Goal: Transaction & Acquisition: Obtain resource

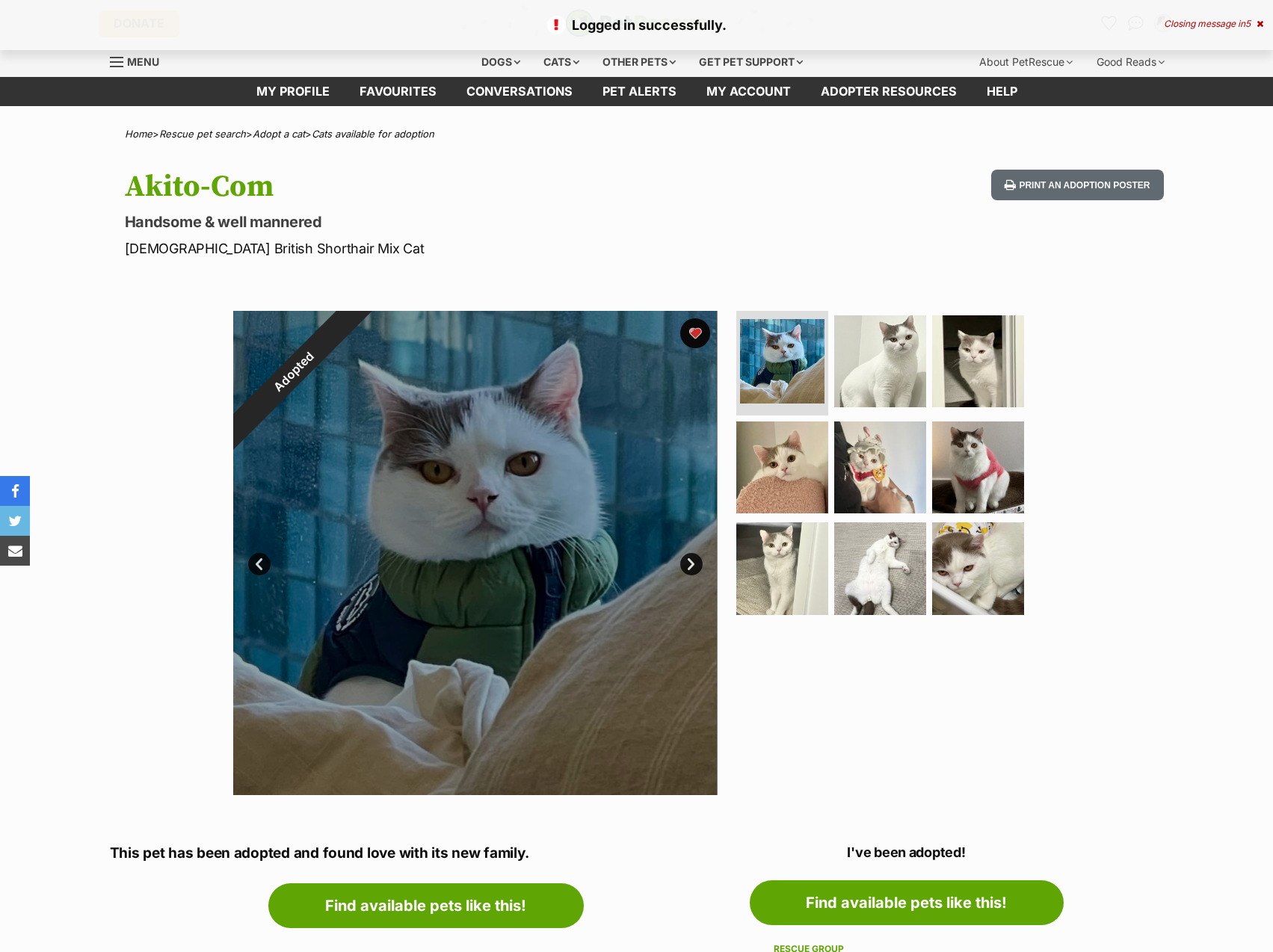
click at [1259, 17] on div "Logged in successfully. Closing message in 5" at bounding box center [636, 24] width 1273 height 50
click at [1196, 27] on div "Closing message in 4" at bounding box center [1214, 23] width 100 height 11
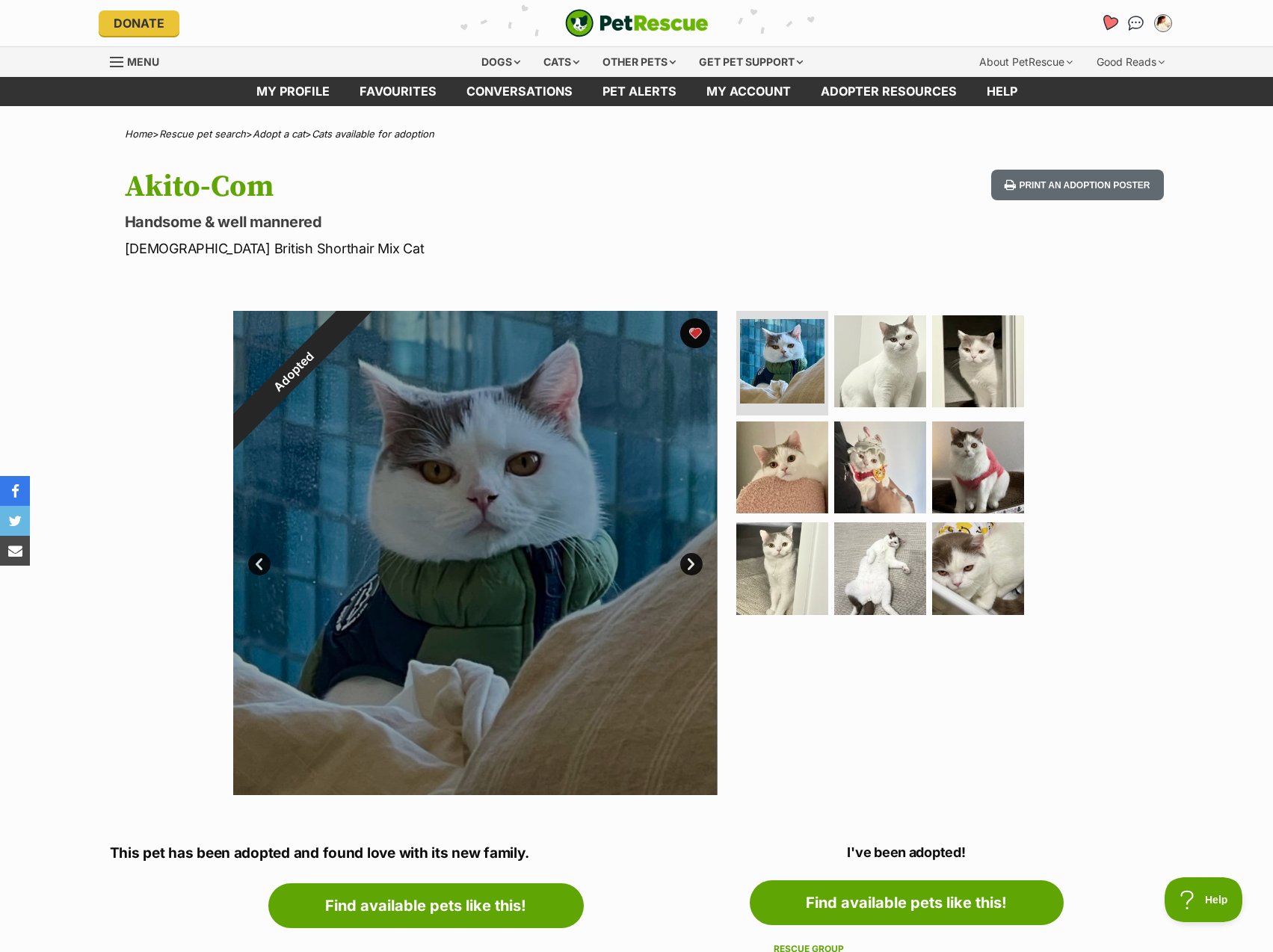
click at [1110, 23] on icon "Favourites" at bounding box center [1108, 23] width 18 height 18
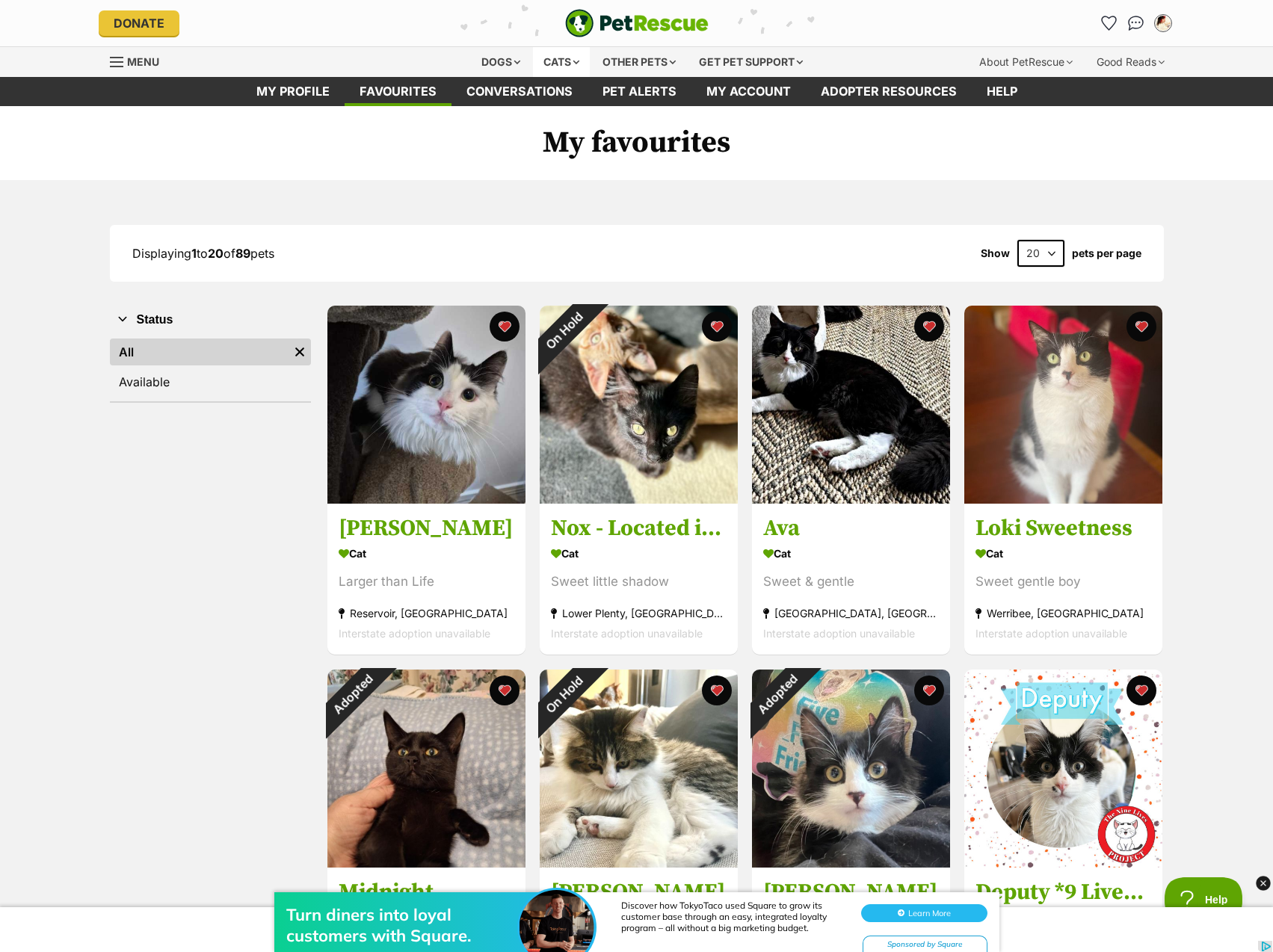
click at [544, 58] on div "Cats" at bounding box center [561, 61] width 57 height 30
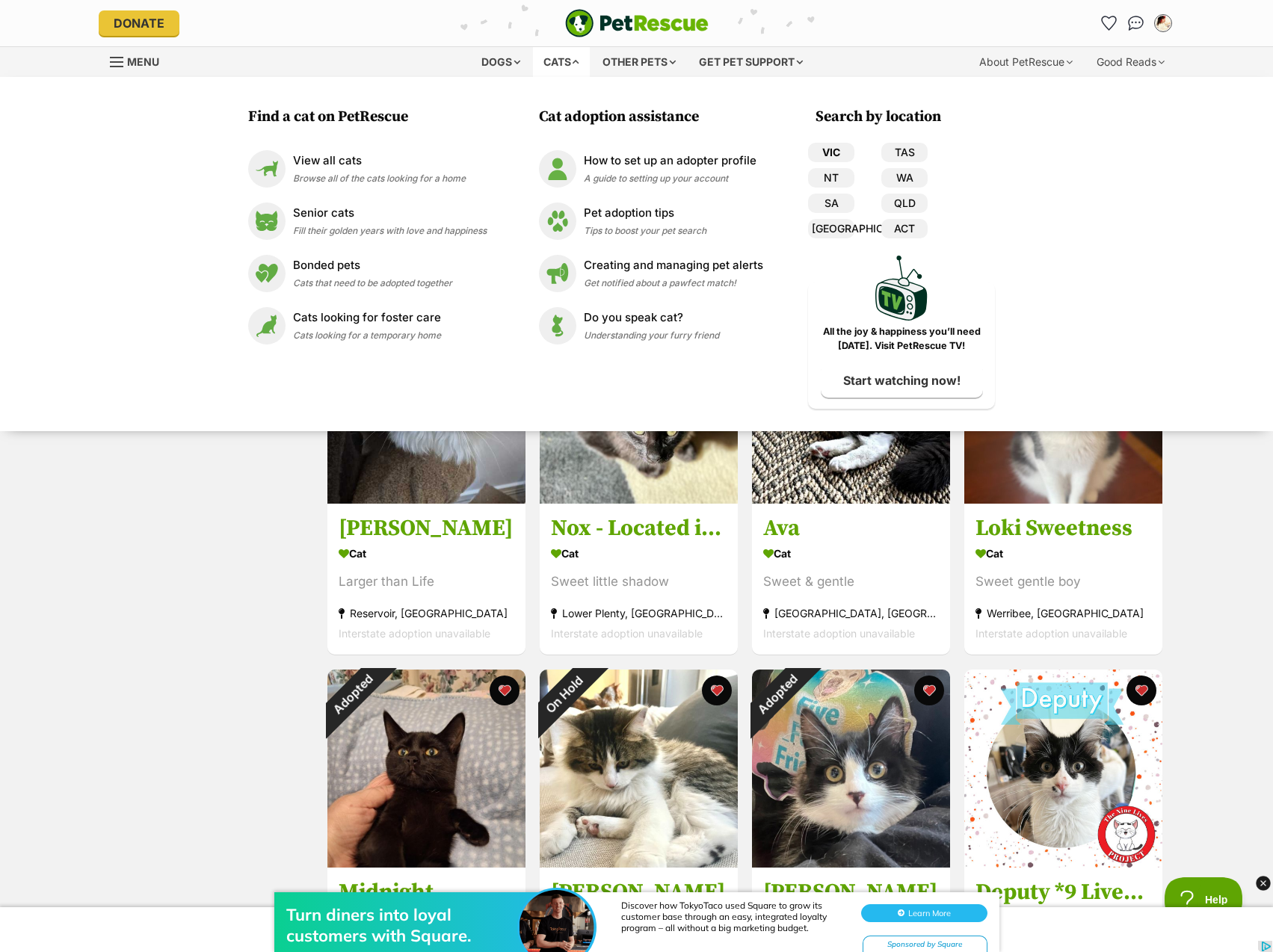
click at [844, 156] on link "VIC" at bounding box center [831, 153] width 47 height 19
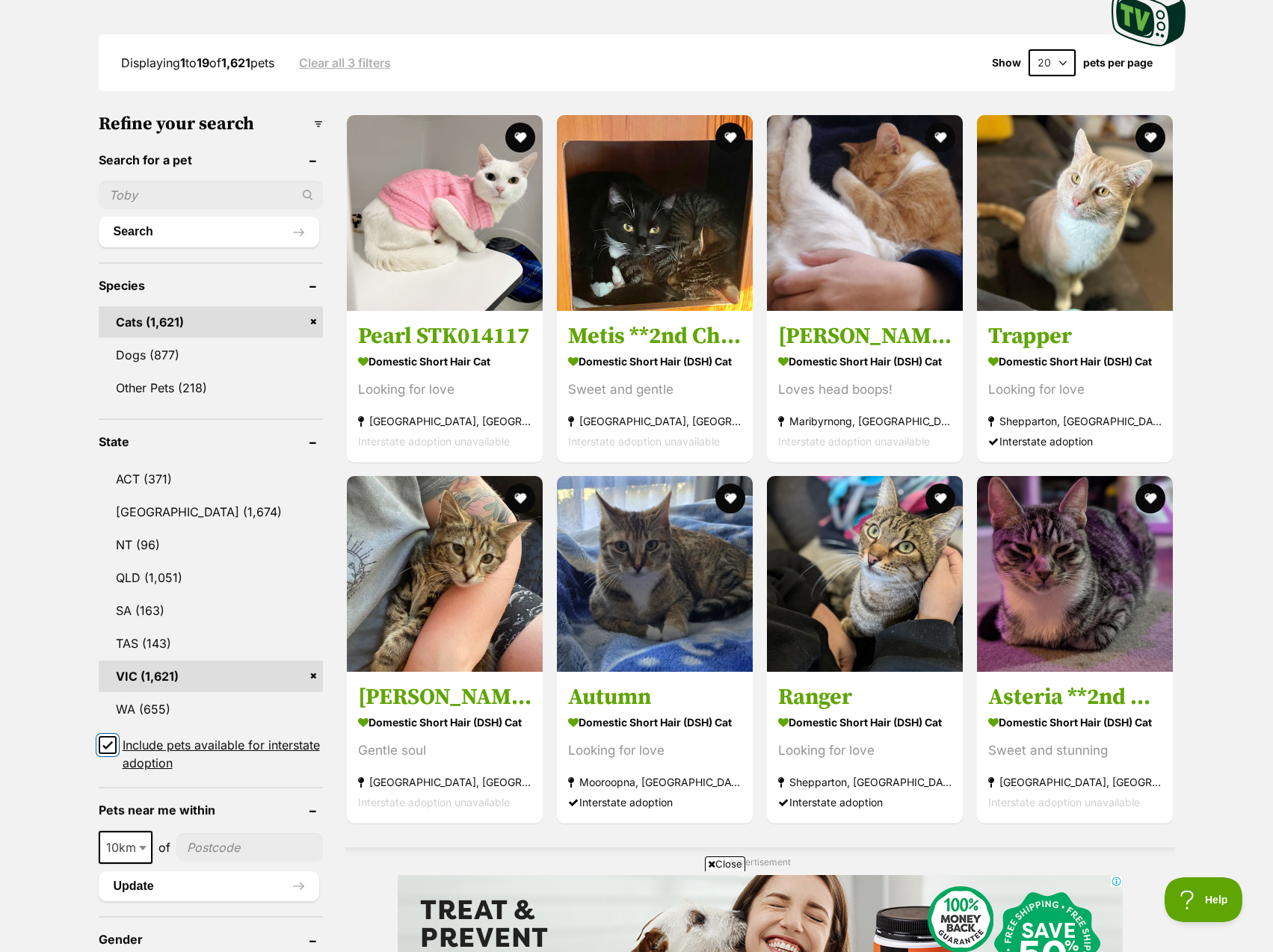
click at [113, 737] on input "Include pets available for interstate adoption" at bounding box center [107, 745] width 18 height 18
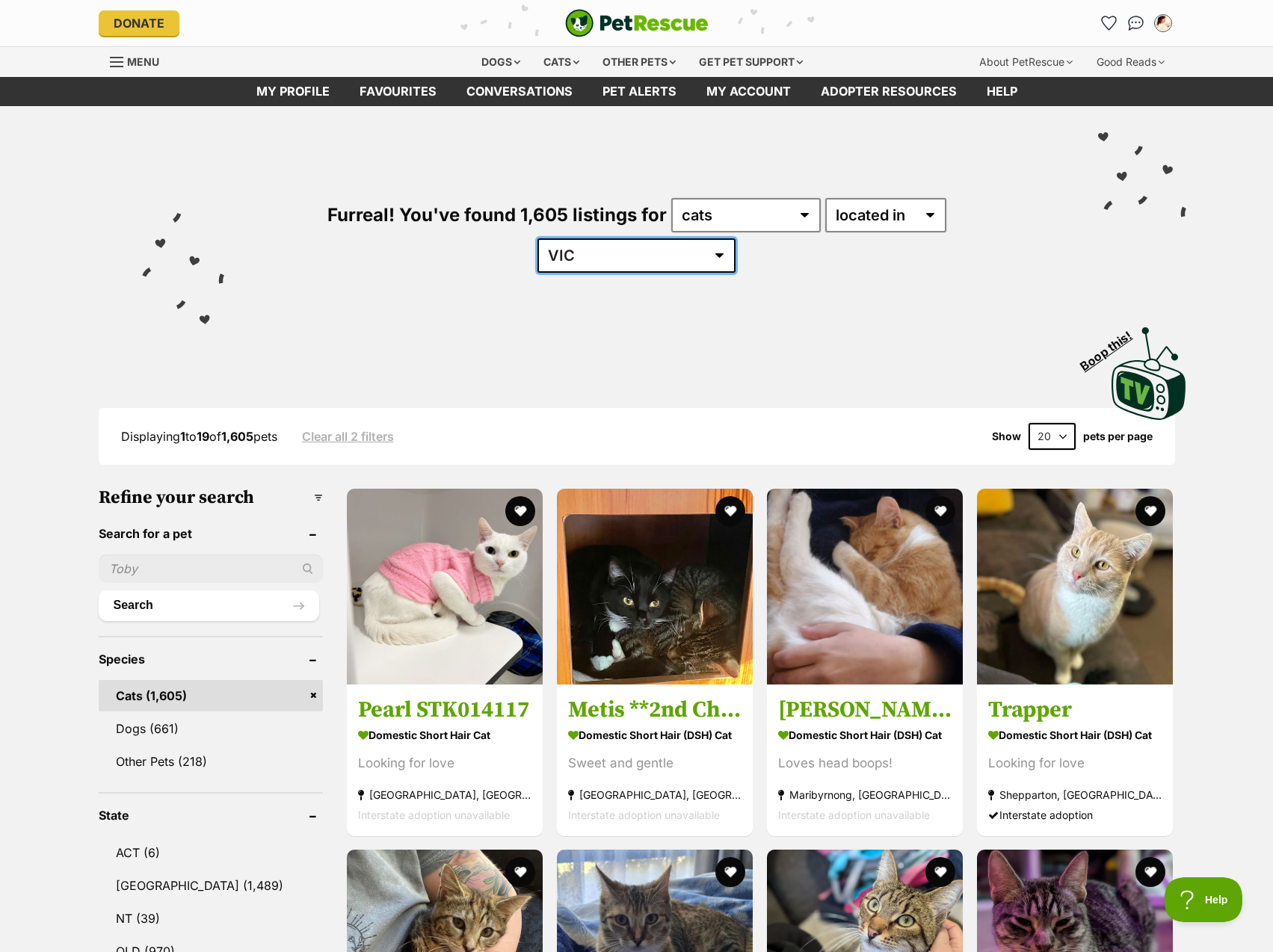
click at [736, 239] on select "Australia ACT NSW NT QLD SA TAS VIC WA" at bounding box center [636, 255] width 198 height 34
drag, startPoint x: 963, startPoint y: 208, endPoint x: 986, endPoint y: 231, distance: 32.5
click at [736, 239] on select "Australia ACT NSW NT QLD SA TAS VIC WA" at bounding box center [636, 255] width 198 height 34
click at [1064, 423] on select "20 40 60" at bounding box center [1053, 437] width 47 height 27
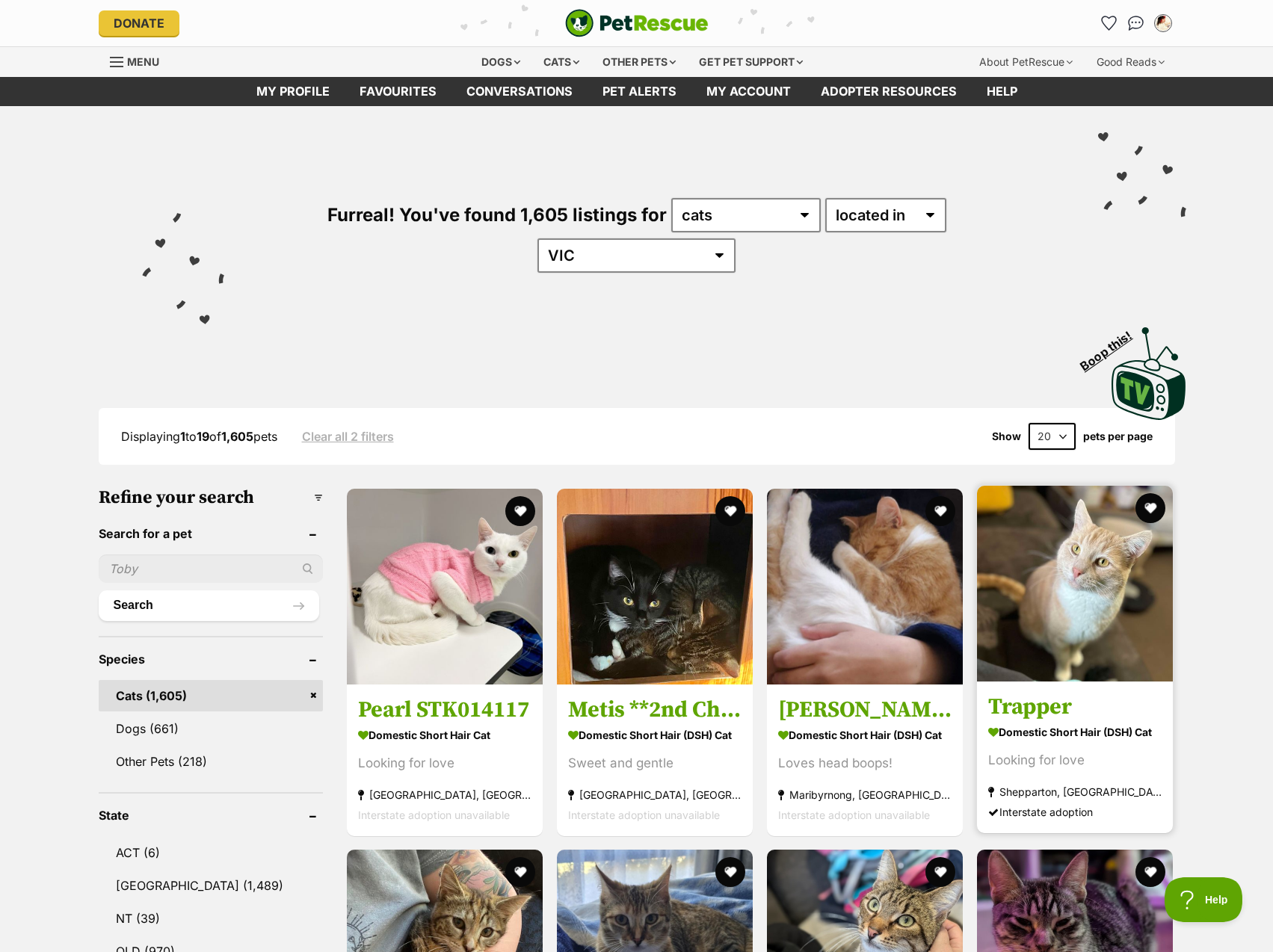
select select "60"
click at [1029, 423] on select "20 40 60" at bounding box center [1053, 437] width 47 height 27
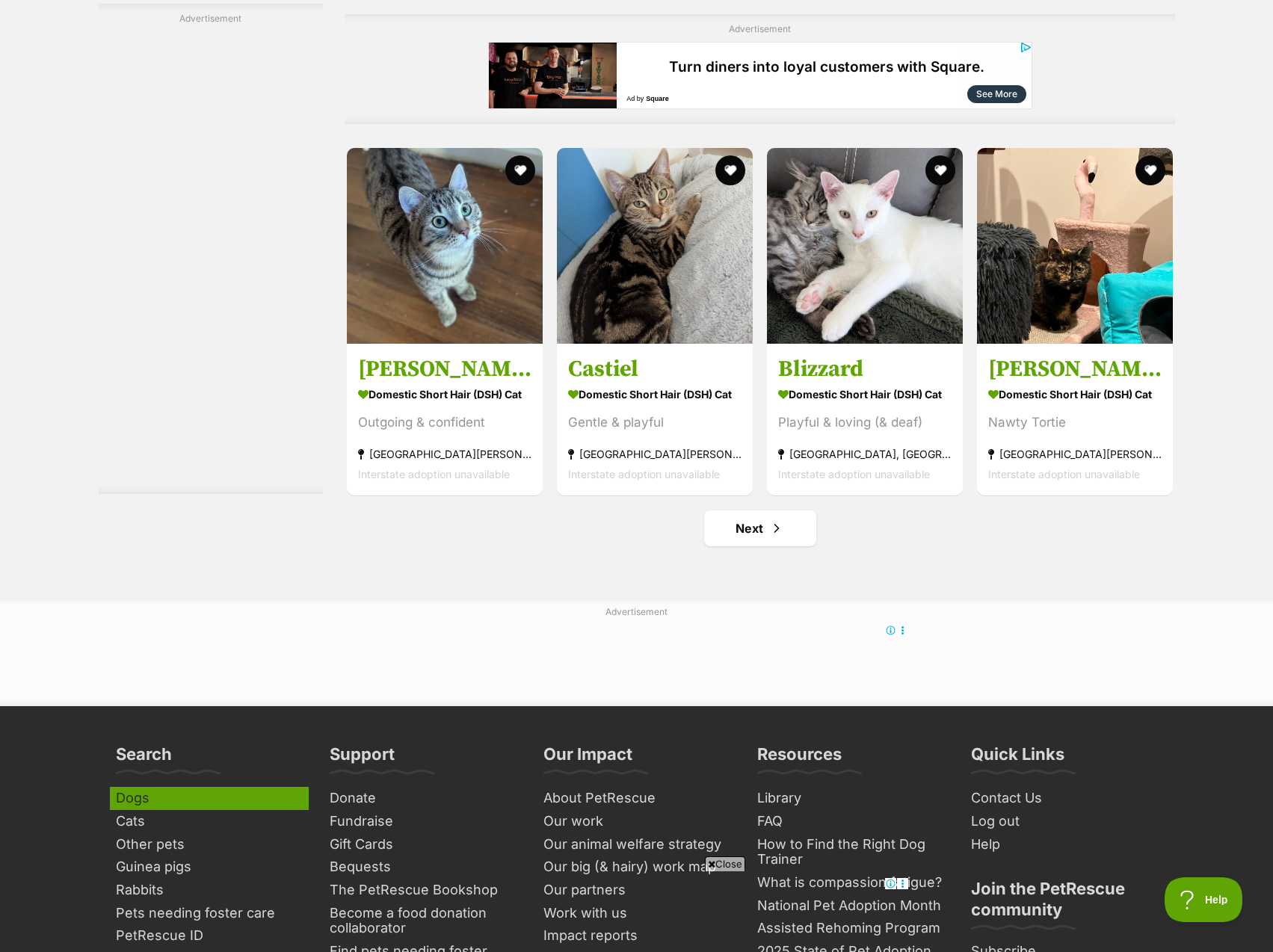
scroll to position [7624, 0]
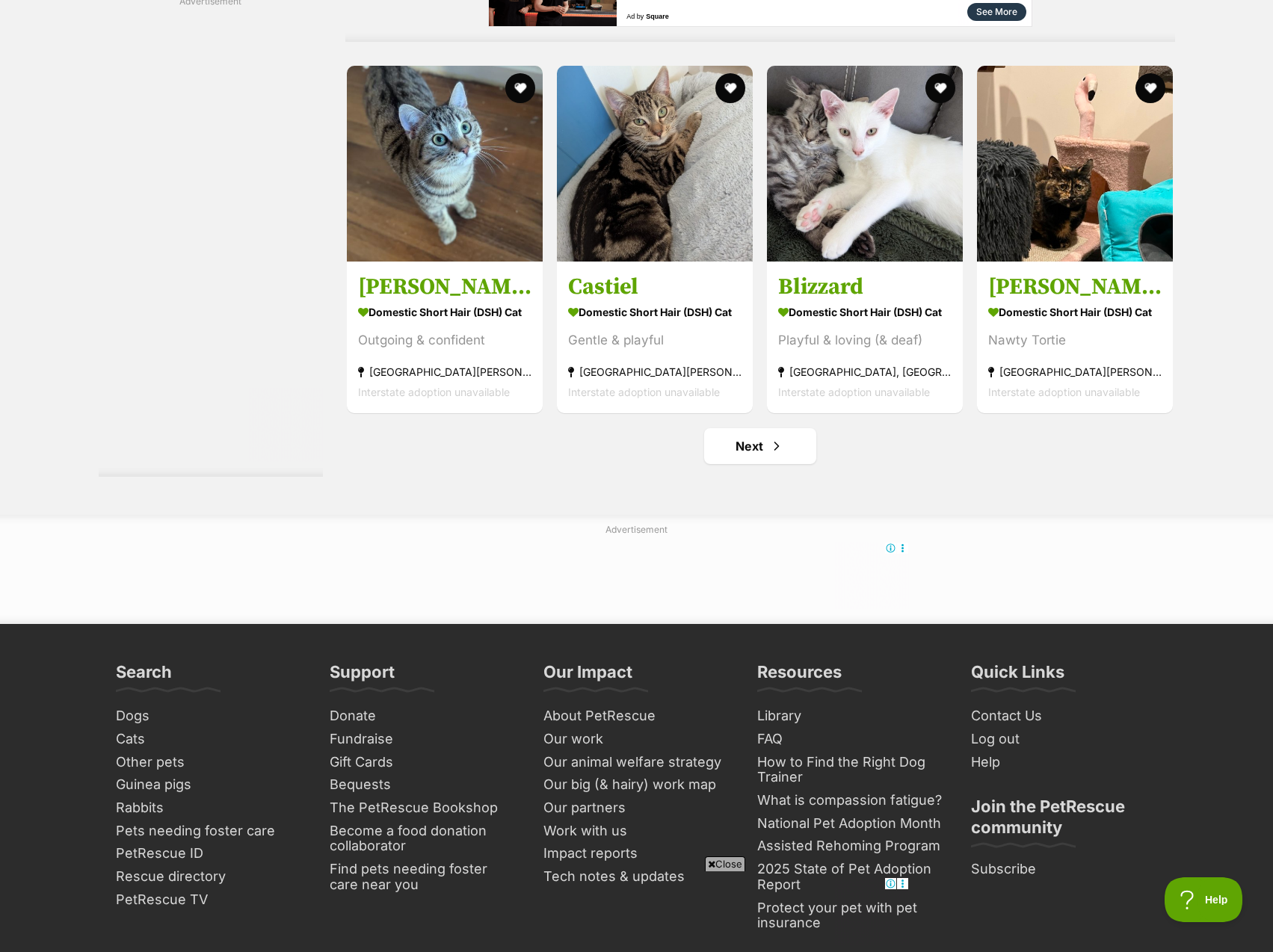
click at [791, 429] on link "Next" at bounding box center [760, 446] width 112 height 36
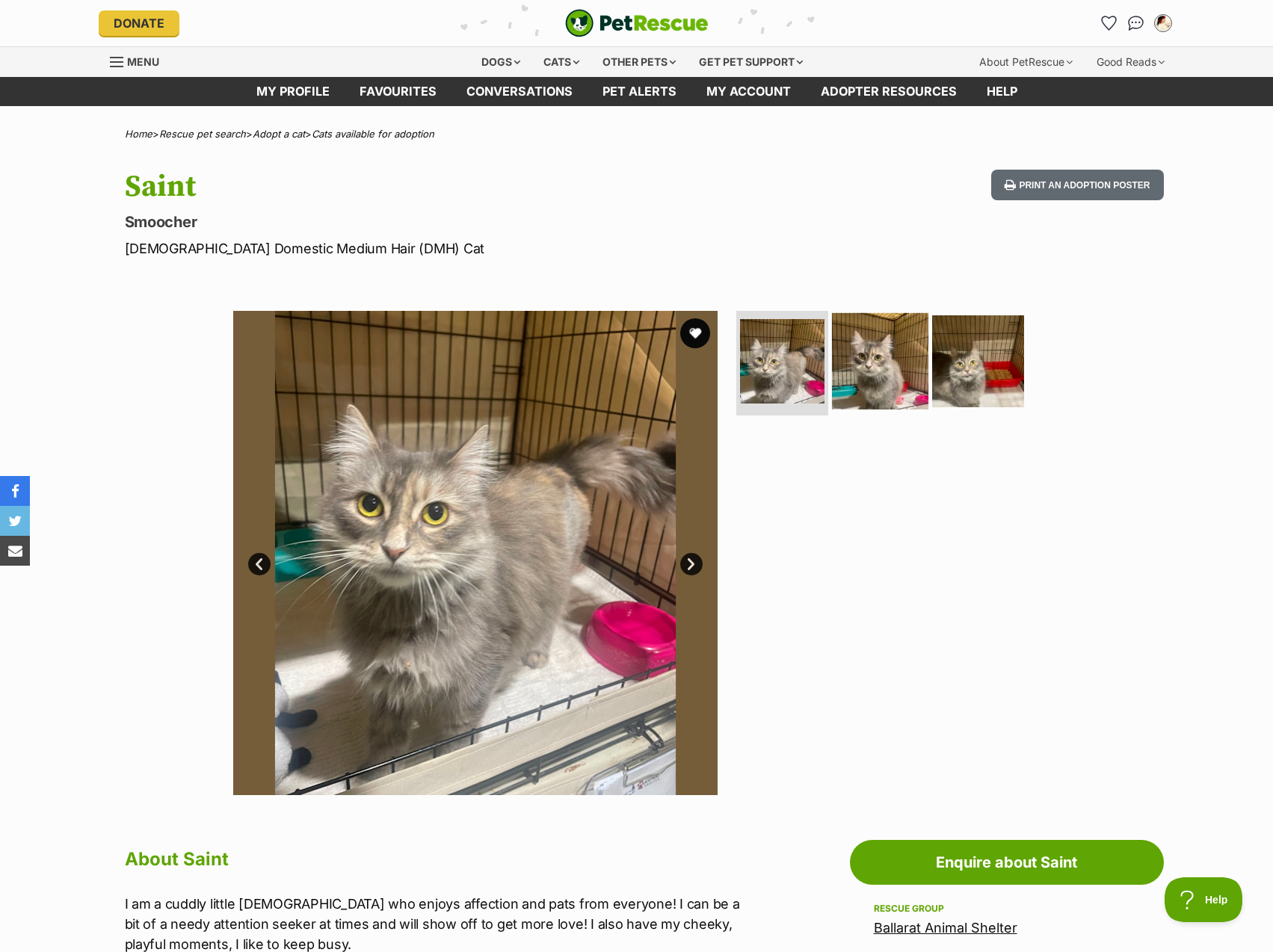
click at [857, 357] on img at bounding box center [880, 361] width 96 height 96
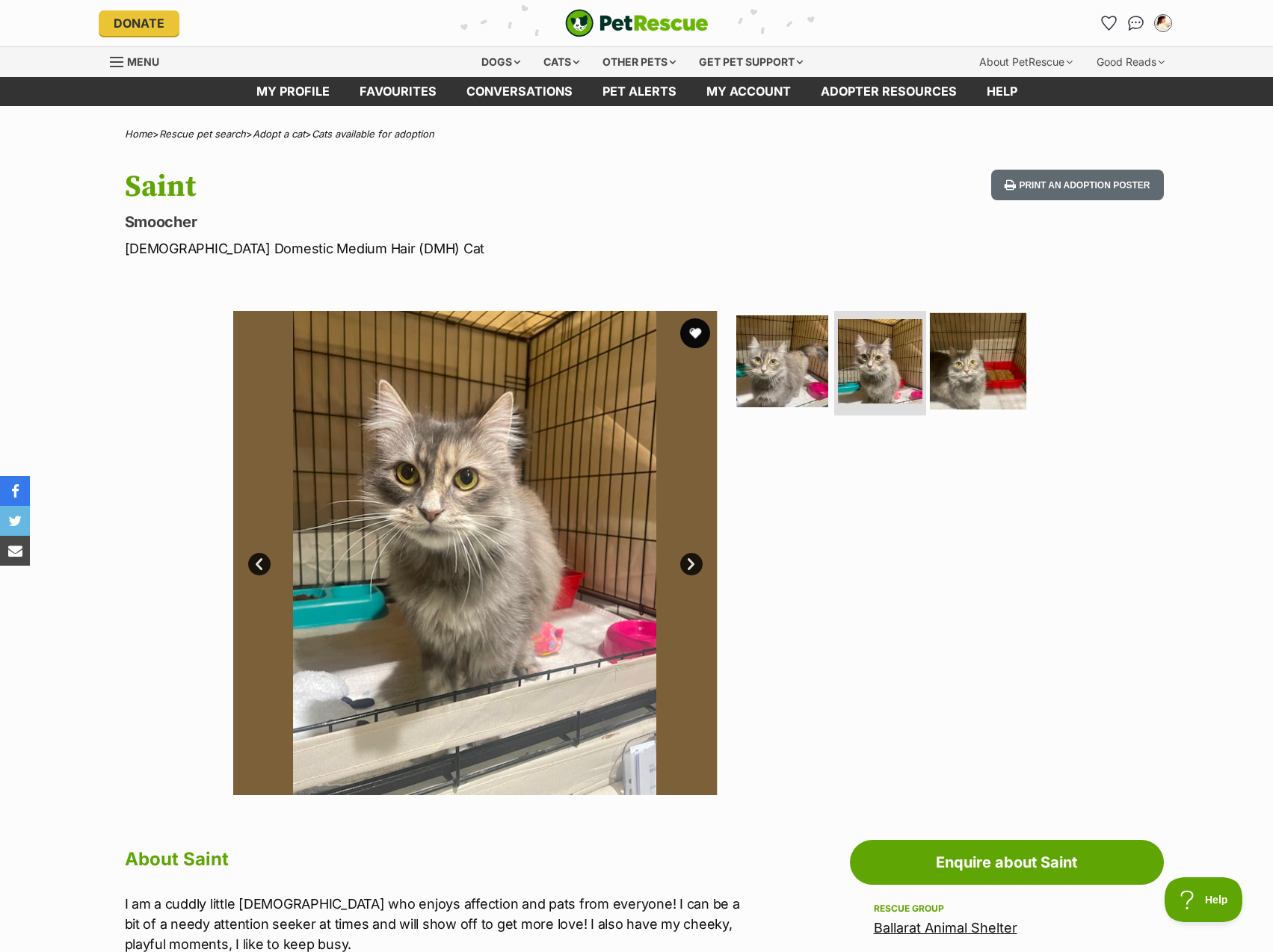
click at [968, 365] on img at bounding box center [978, 361] width 96 height 96
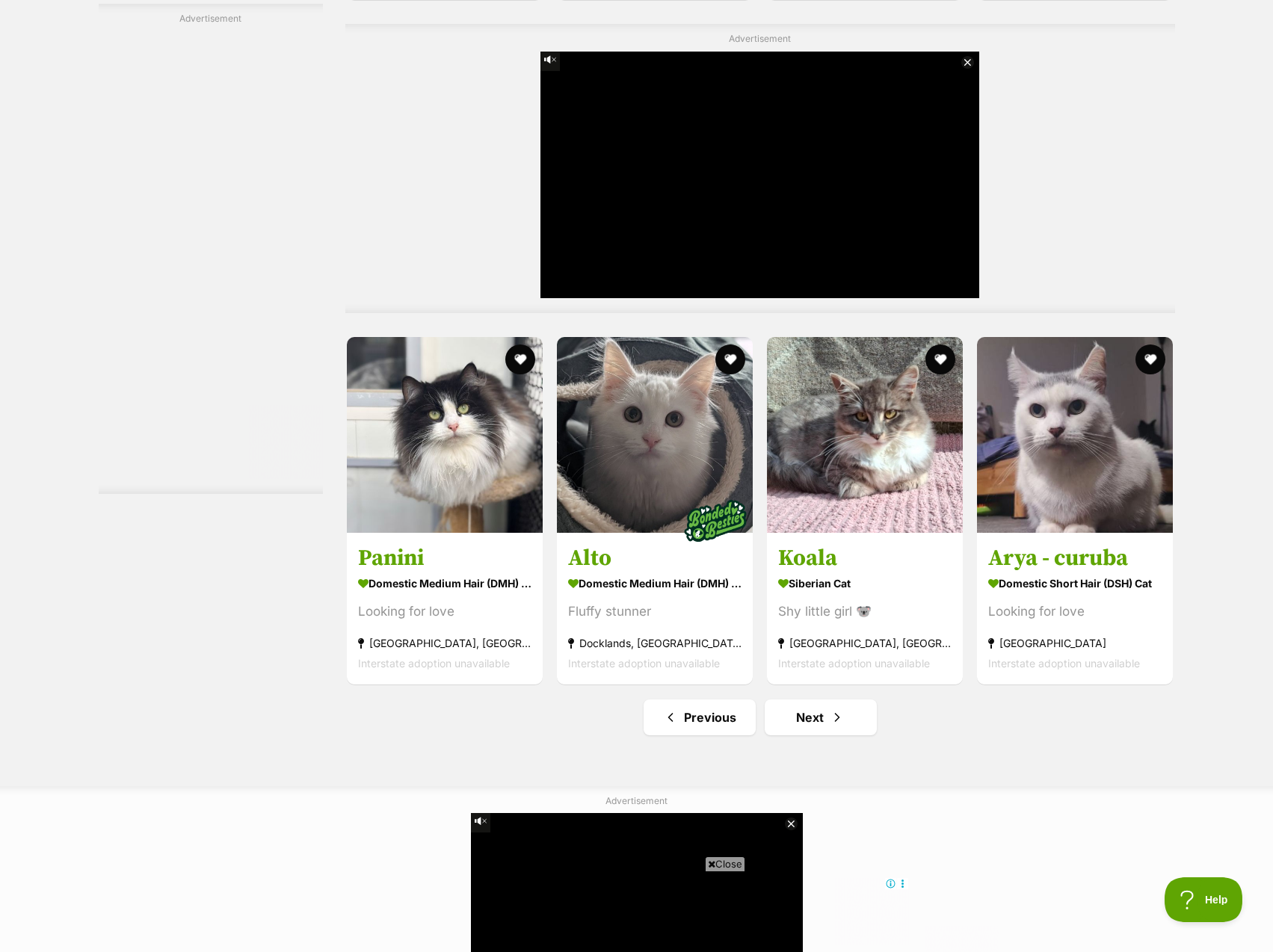
scroll to position [7550, 0]
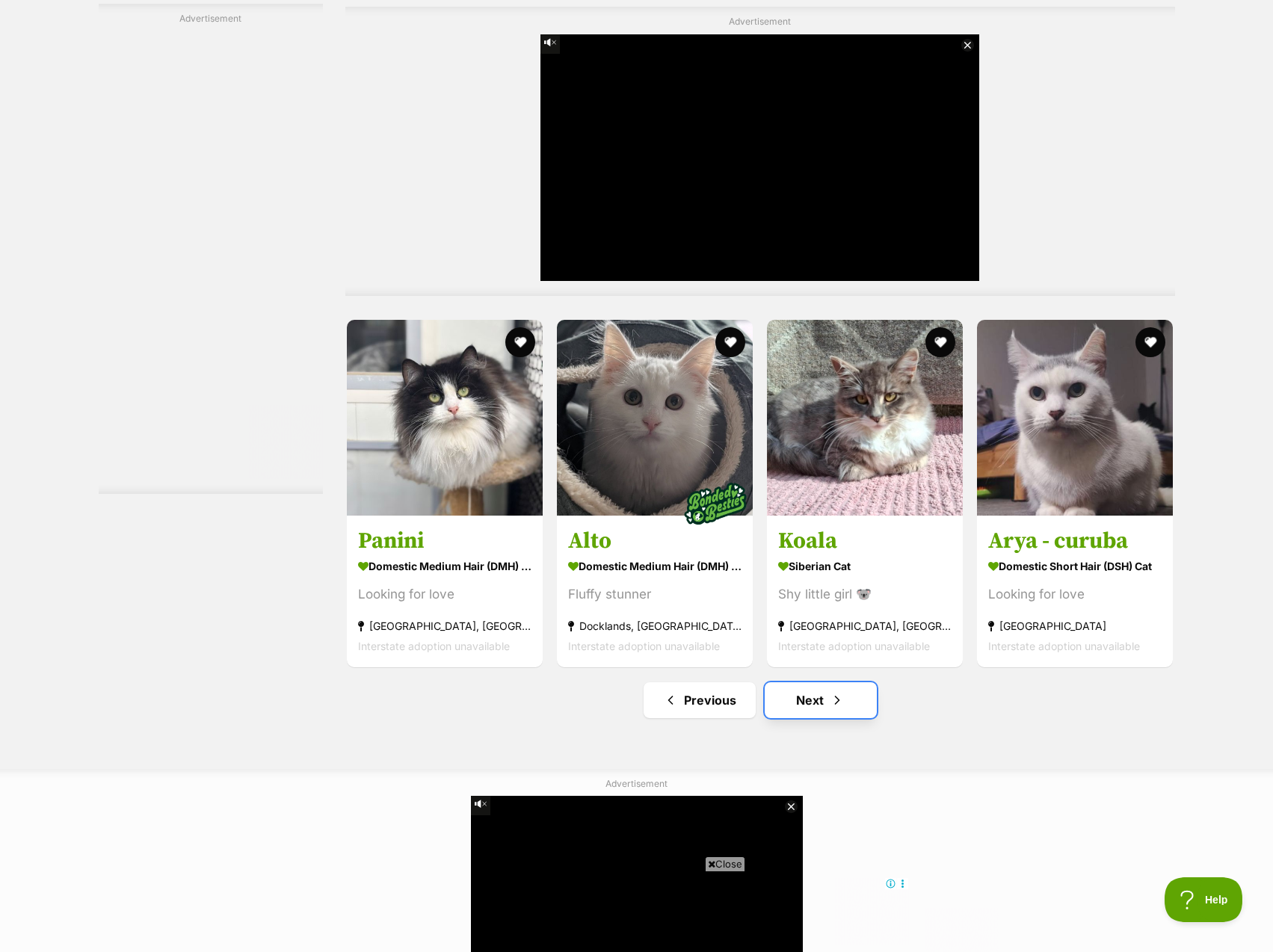
click at [800, 682] on link "Next" at bounding box center [821, 700] width 112 height 36
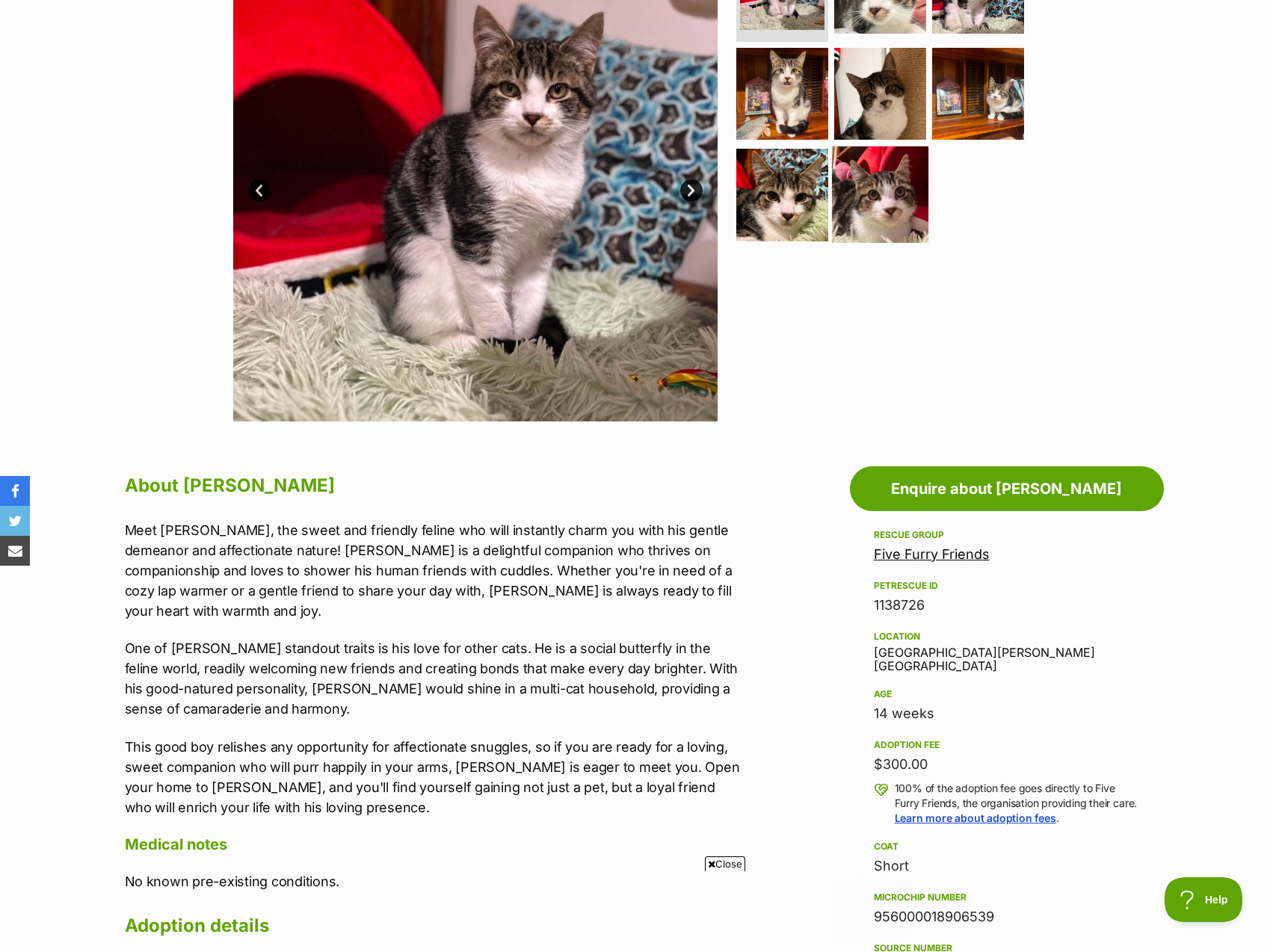
click at [886, 171] on img at bounding box center [880, 194] width 96 height 96
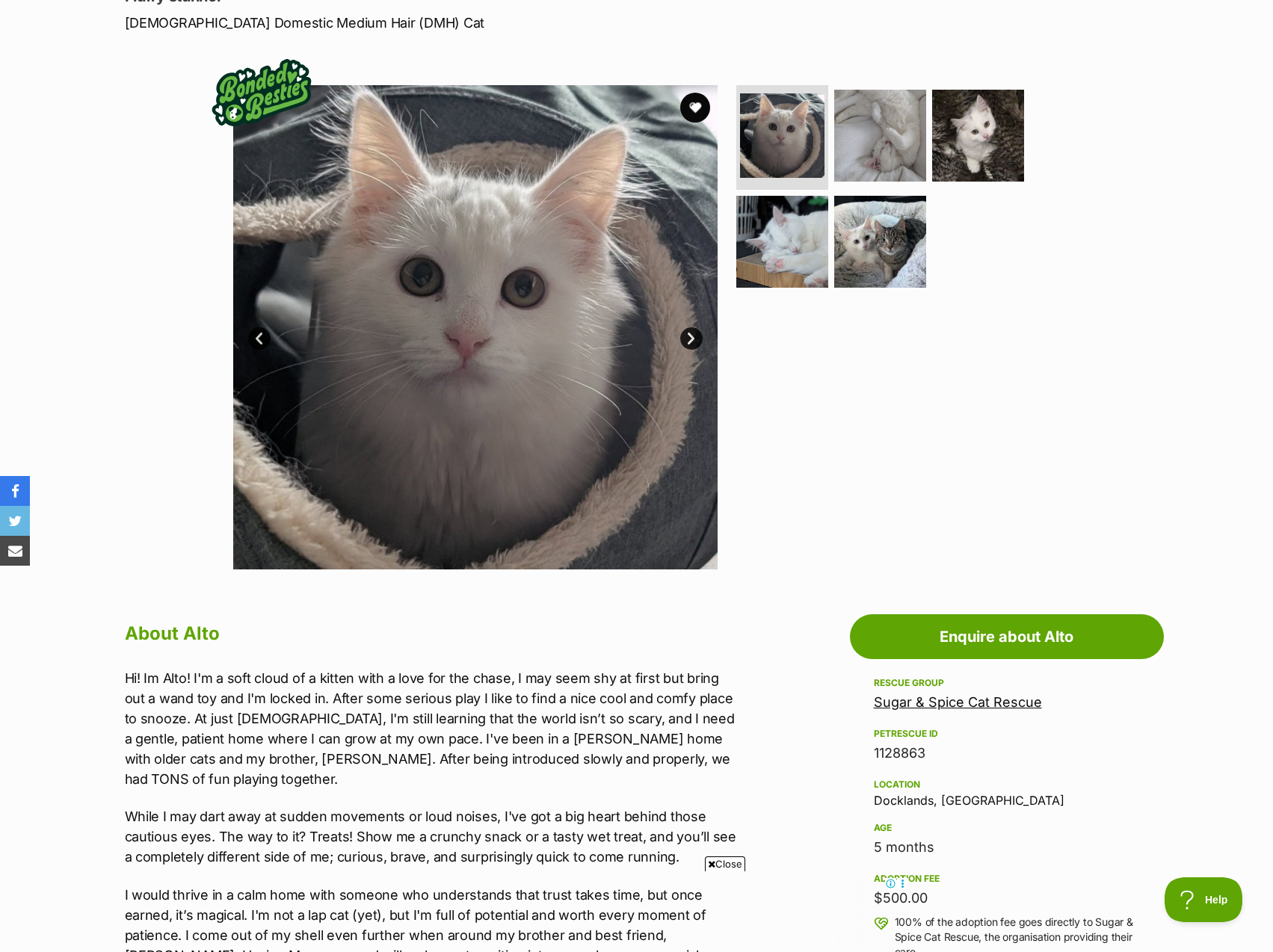
scroll to position [448, 0]
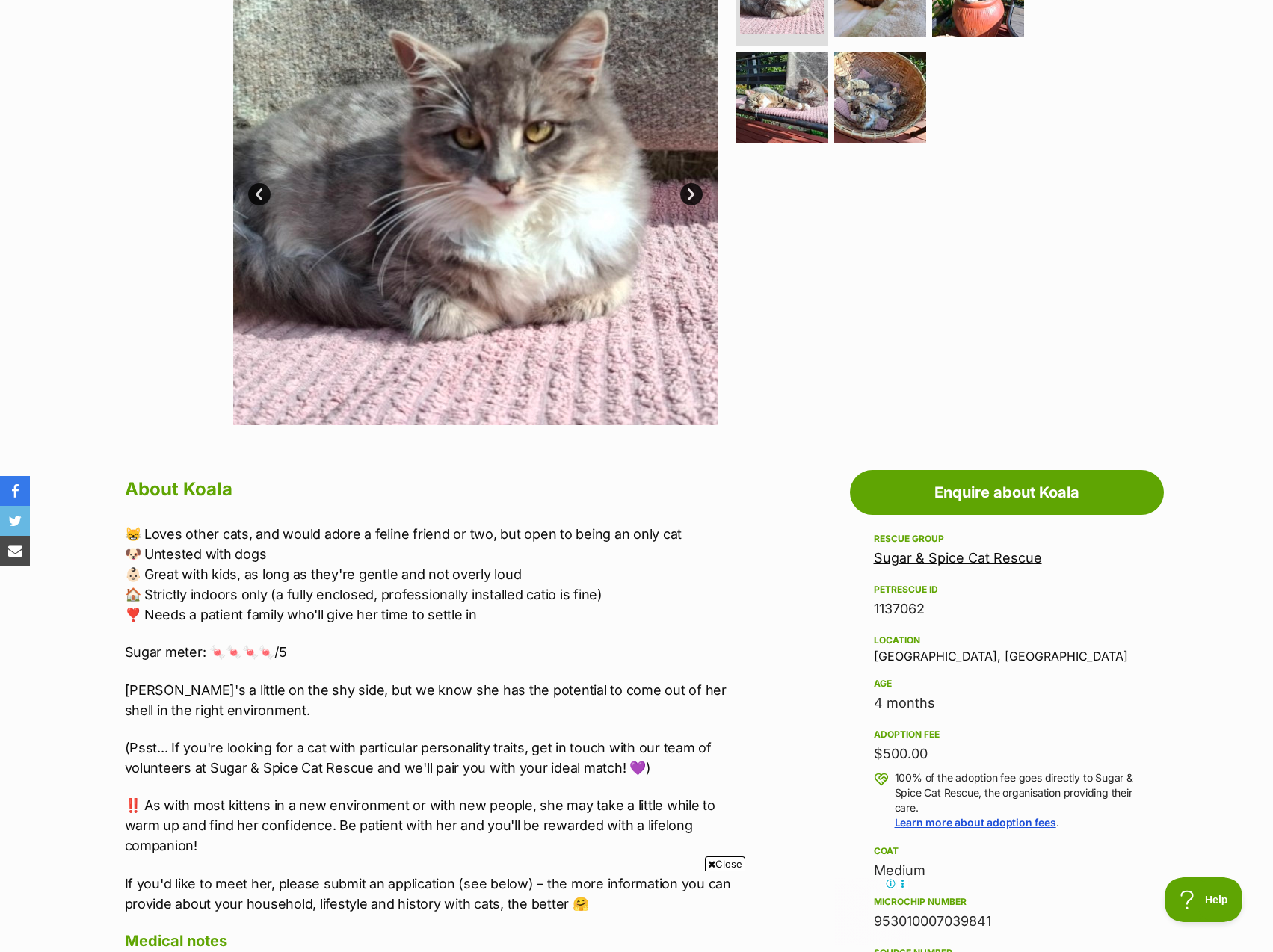
scroll to position [374, 0]
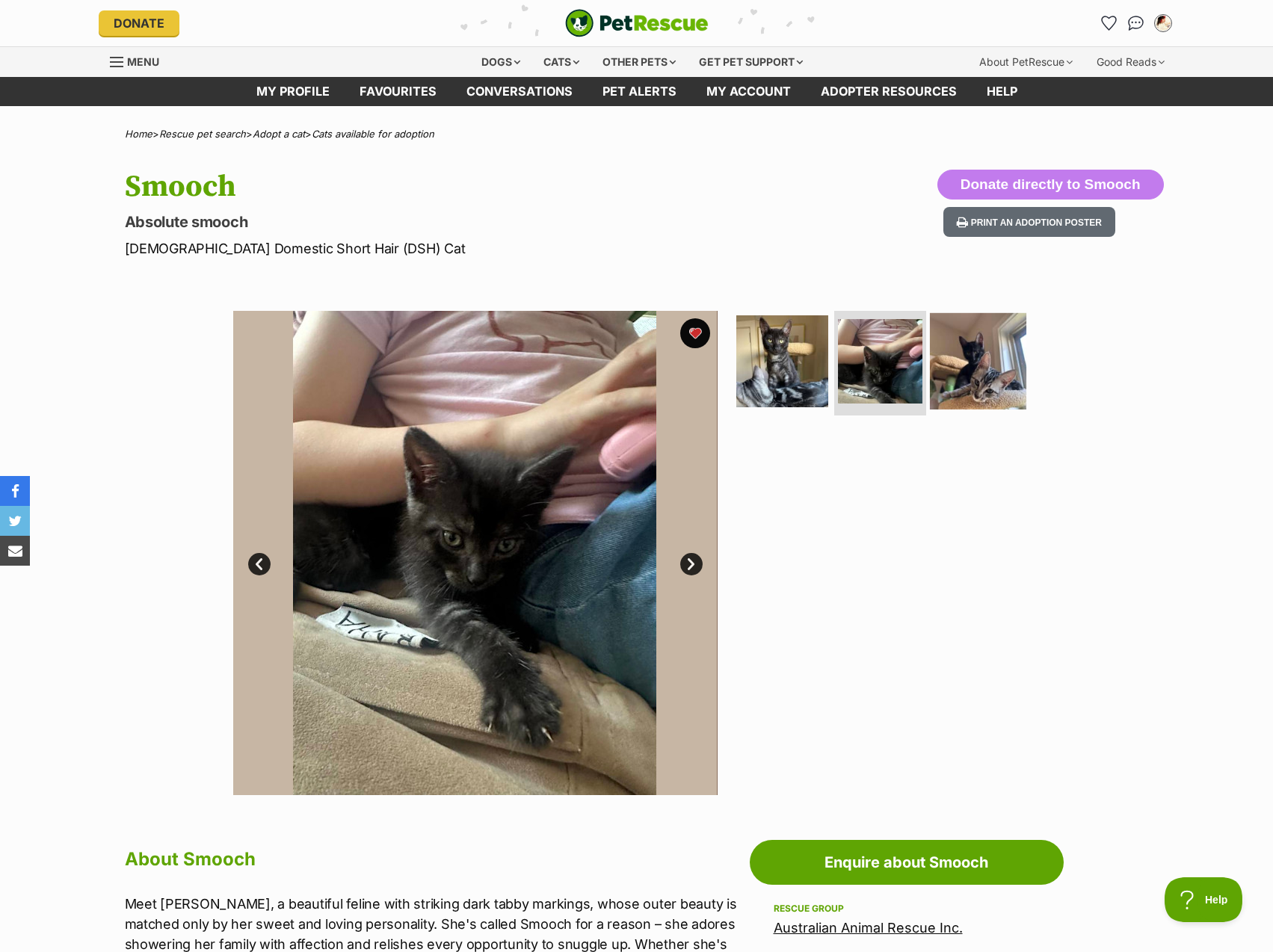
click at [944, 381] on img at bounding box center [978, 361] width 96 height 96
